Goal: Navigation & Orientation: Understand site structure

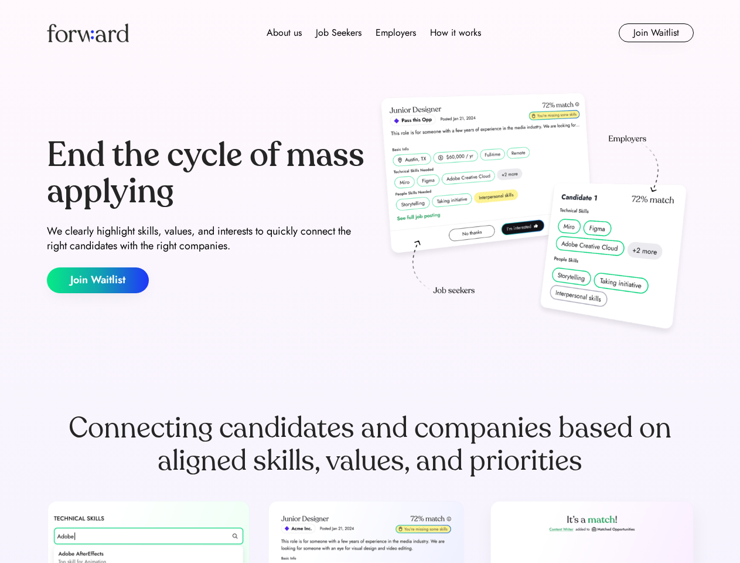
click at [370, 281] on div "End the cycle of mass applying We clearly highlight skills, values, and interes…" at bounding box center [370, 215] width 647 height 252
click at [370, 33] on div "About us Job Seekers Employers How it works" at bounding box center [374, 33] width 462 height 14
click at [88, 33] on img at bounding box center [88, 32] width 82 height 19
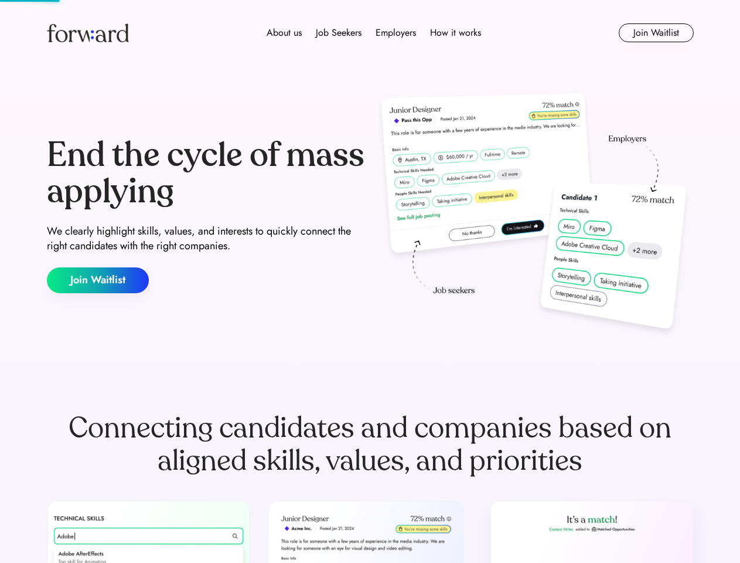
click at [374, 33] on div "About us Job Seekers Employers How it works" at bounding box center [374, 33] width 462 height 14
click at [284, 33] on div "About us" at bounding box center [284, 33] width 35 height 14
click at [339, 33] on div "Job Seekers" at bounding box center [339, 33] width 46 height 14
click at [396, 33] on div "Employers" at bounding box center [396, 33] width 40 height 14
click at [455, 33] on div "How it works" at bounding box center [455, 33] width 51 height 14
